Goal: Information Seeking & Learning: Learn about a topic

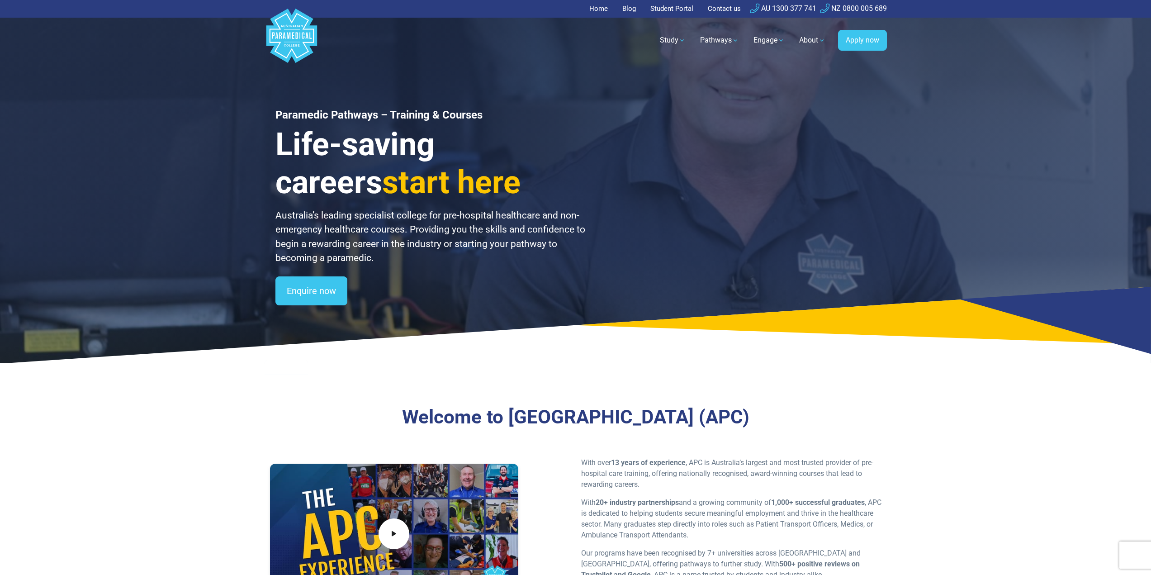
click at [274, 180] on div "Paramedic Pathways – Training & Courses Life-saving careers start here Australi…" at bounding box center [575, 181] width 633 height 363
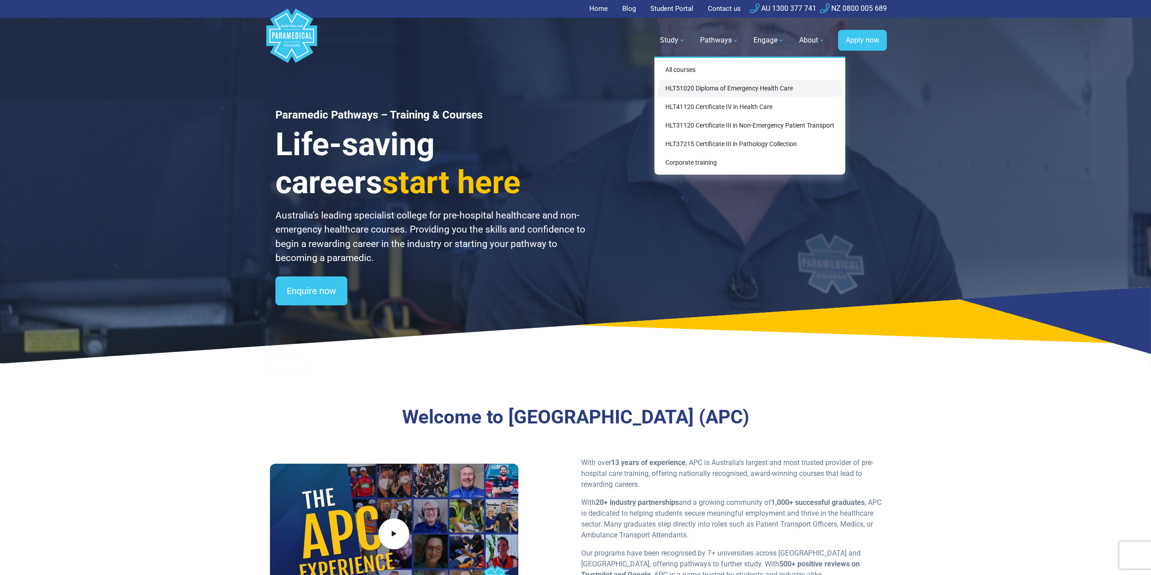
click at [730, 90] on link "HLT51020 Diploma of Emergency Health Care" at bounding box center [750, 88] width 184 height 17
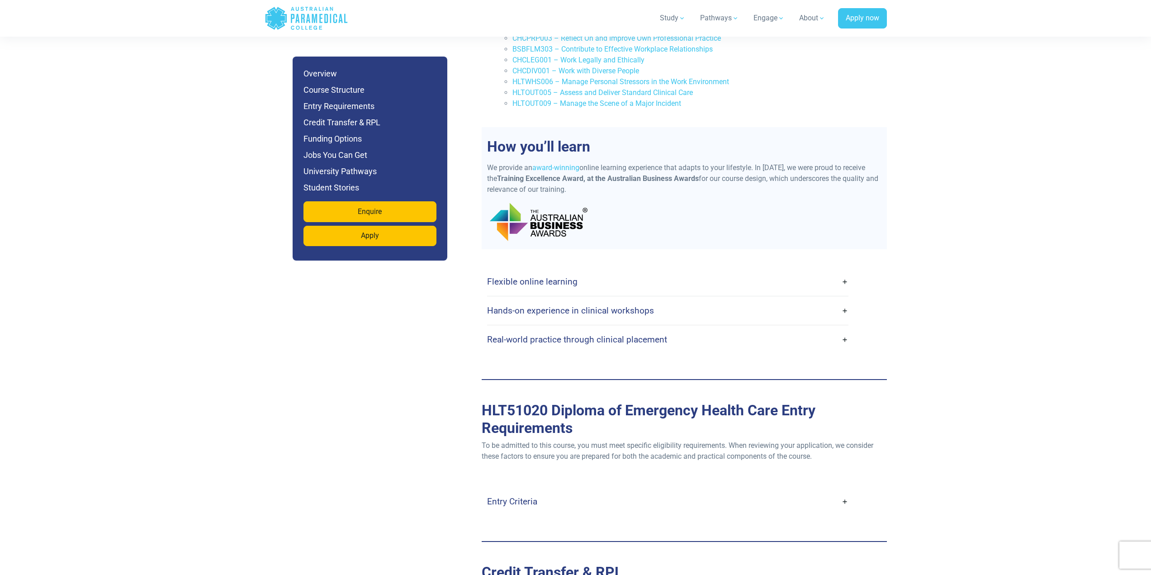
scroll to position [2442, 0]
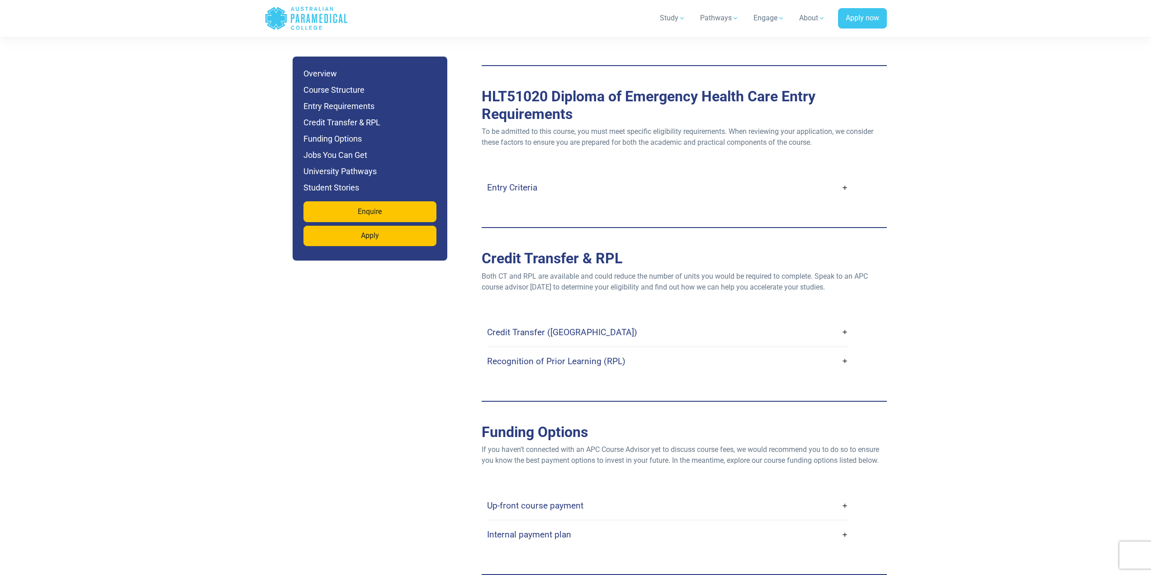
click at [523, 182] on h4 "Entry Criteria" at bounding box center [512, 187] width 50 height 10
